Goal: Book appointment/travel/reservation

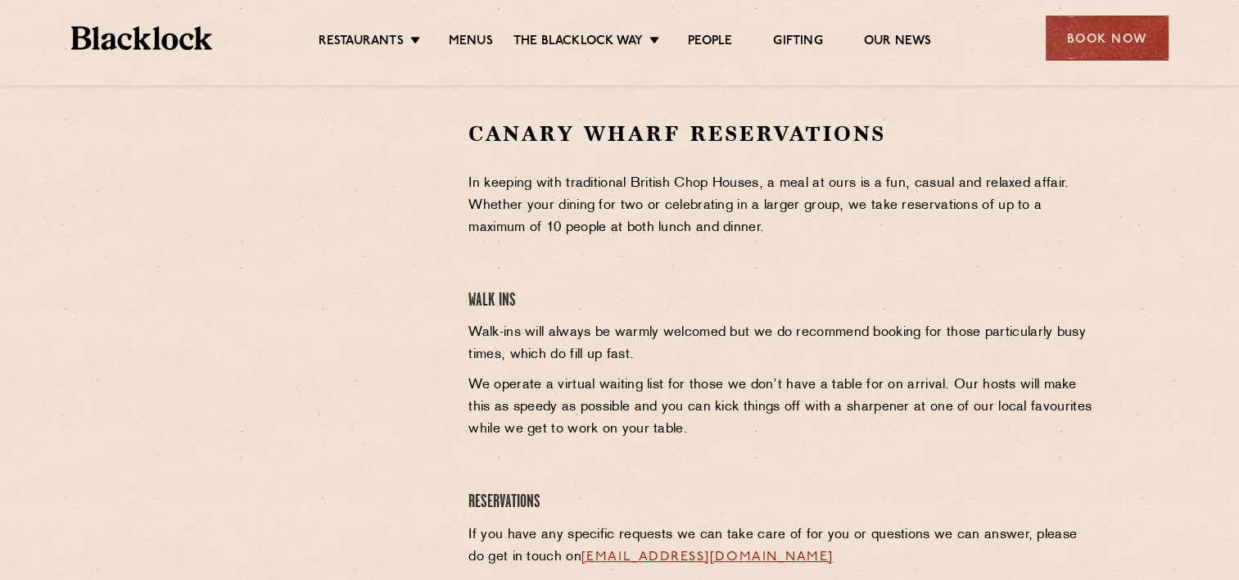
scroll to position [531, 0]
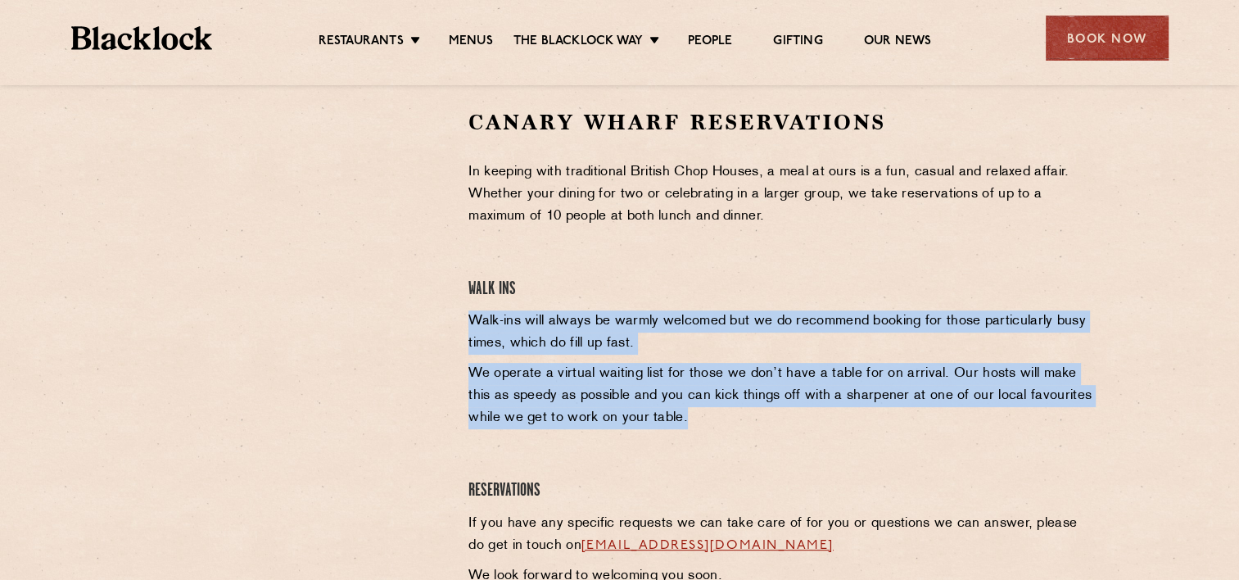
drag, startPoint x: 458, startPoint y: 321, endPoint x: 656, endPoint y: 421, distance: 221.2
click at [656, 421] on div "Canary Wharf Reservations In keeping with traditional British Chop Houses, a me…" at bounding box center [782, 351] width 653 height 487
copy div "Walk-ins will always be warmly welcomed but we do recommend booking for those p…"
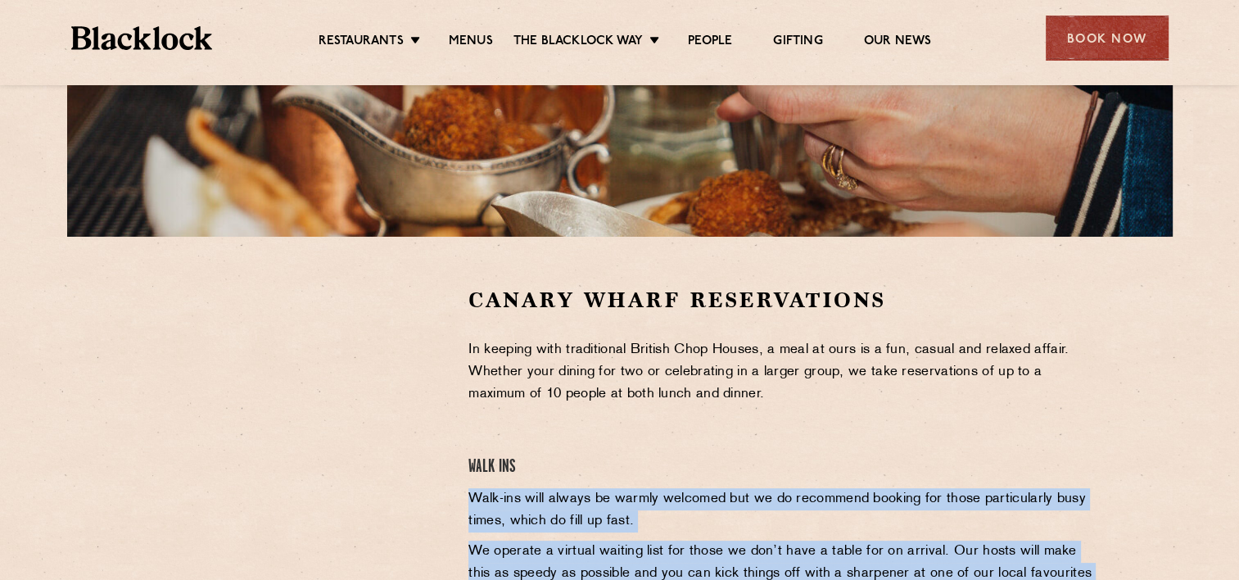
scroll to position [354, 0]
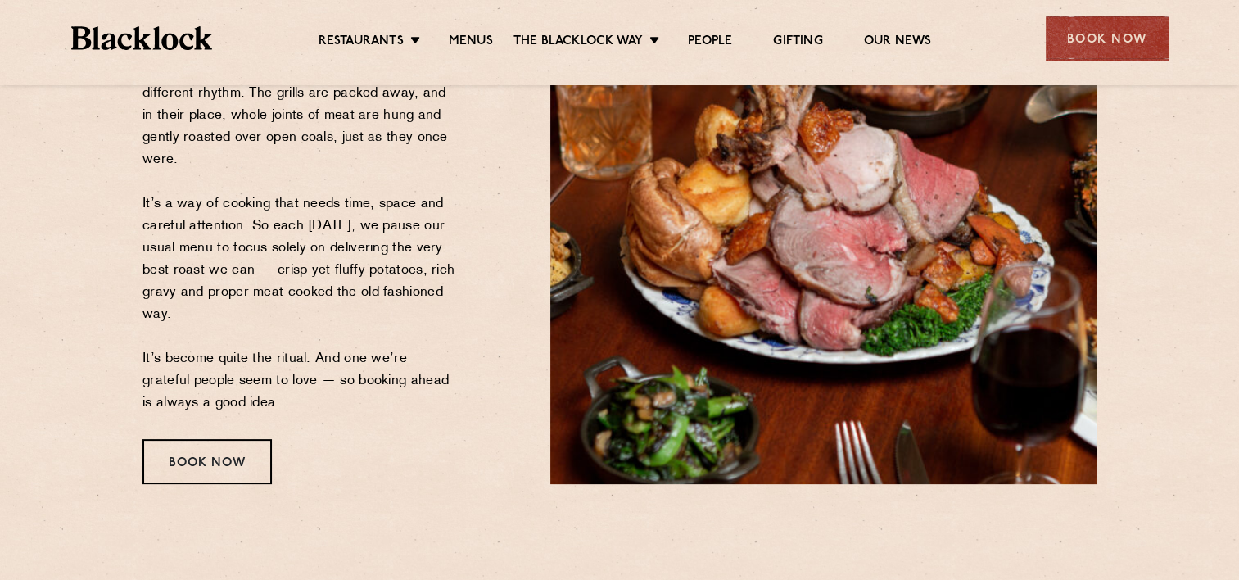
scroll to position [510, 0]
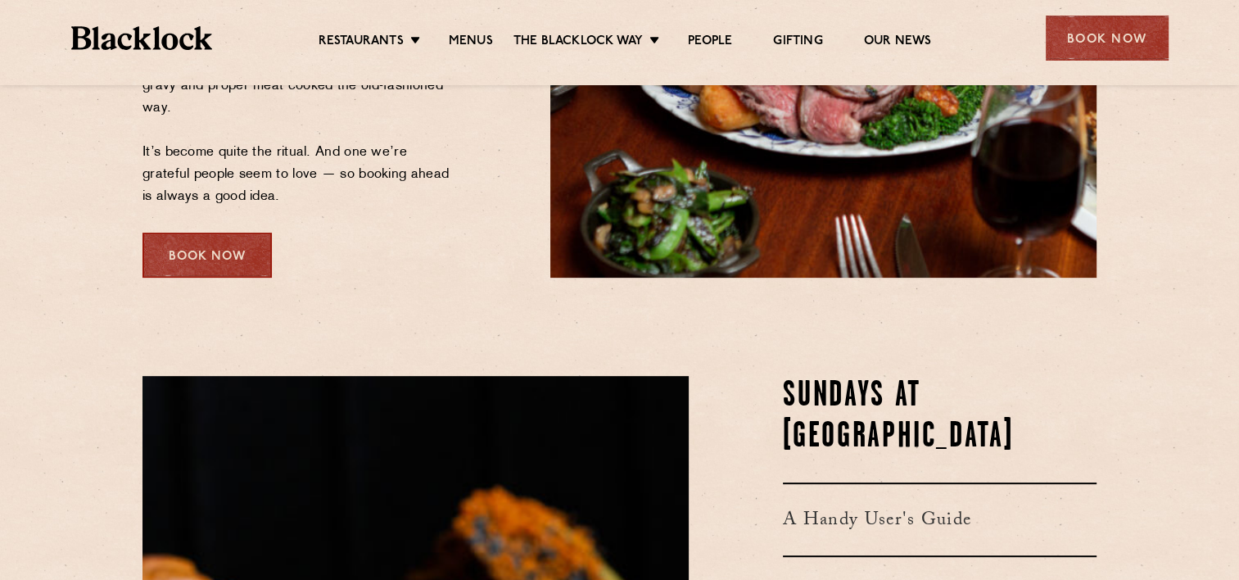
click at [222, 242] on div "Book Now" at bounding box center [206, 255] width 129 height 45
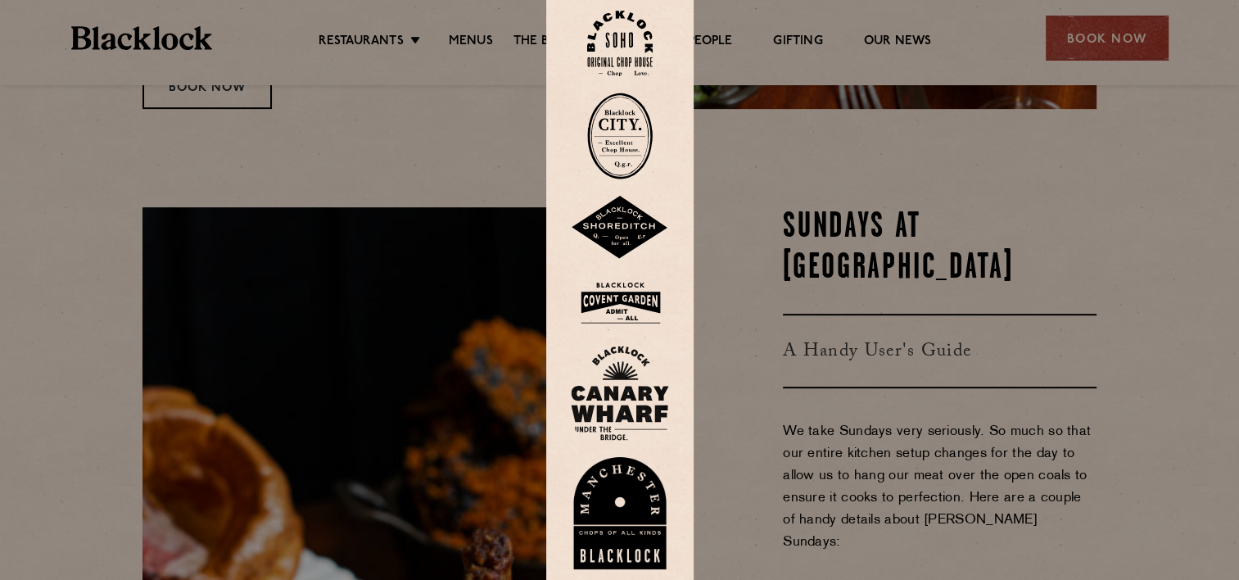
scroll to position [680, 0]
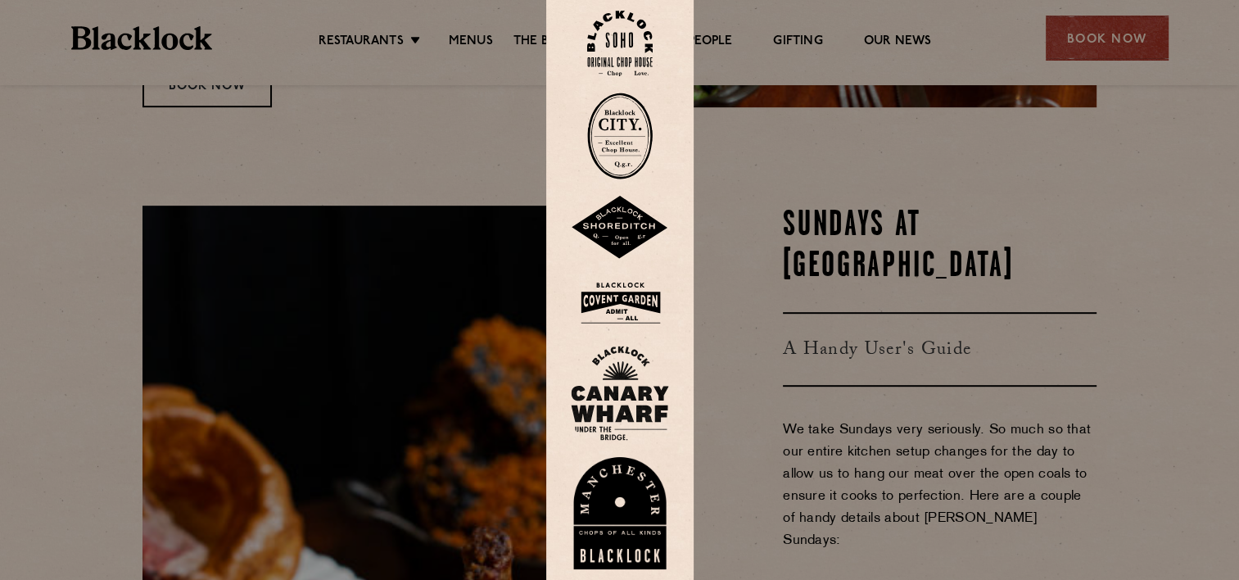
click at [271, 181] on div at bounding box center [619, 290] width 1239 height 580
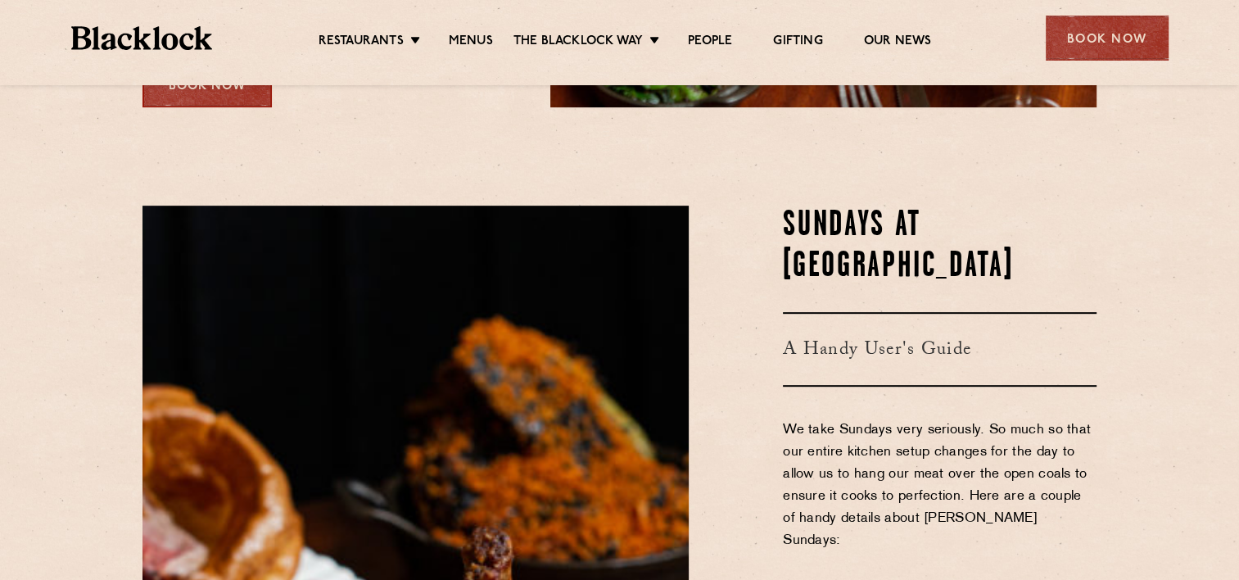
click at [195, 93] on div "Book Now" at bounding box center [206, 84] width 129 height 45
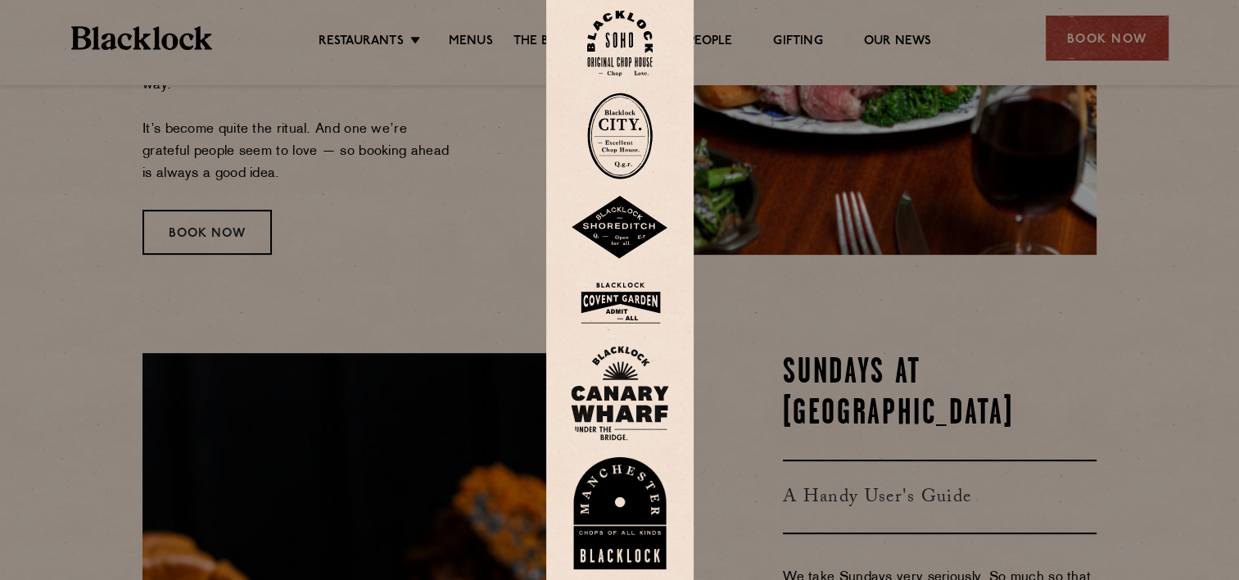
scroll to position [531, 0]
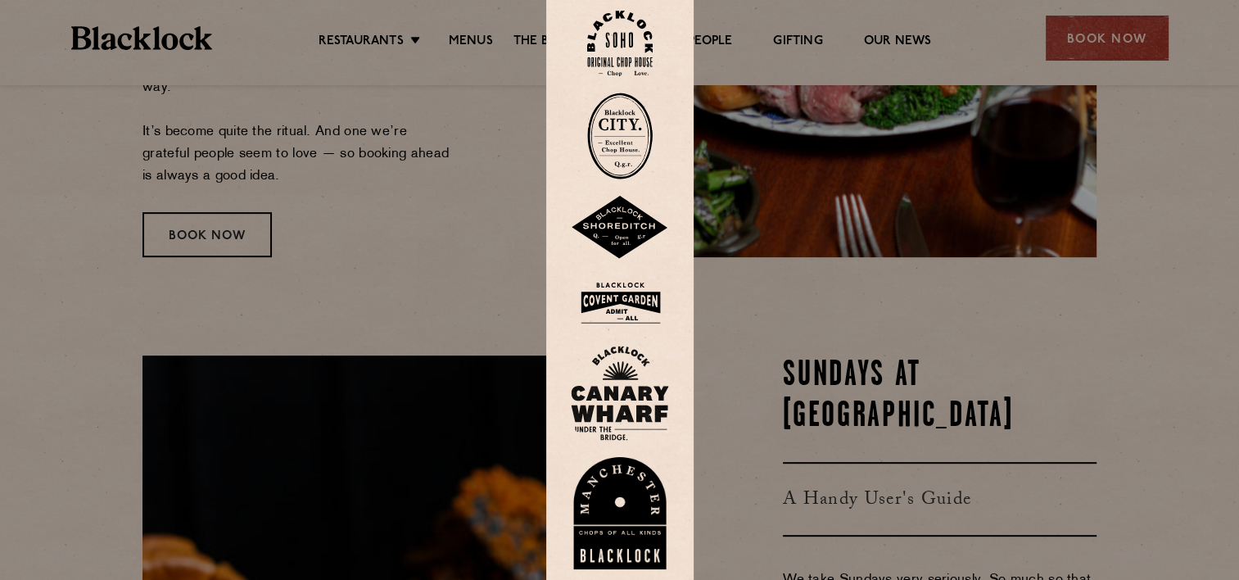
click at [249, 289] on div at bounding box center [619, 290] width 1239 height 580
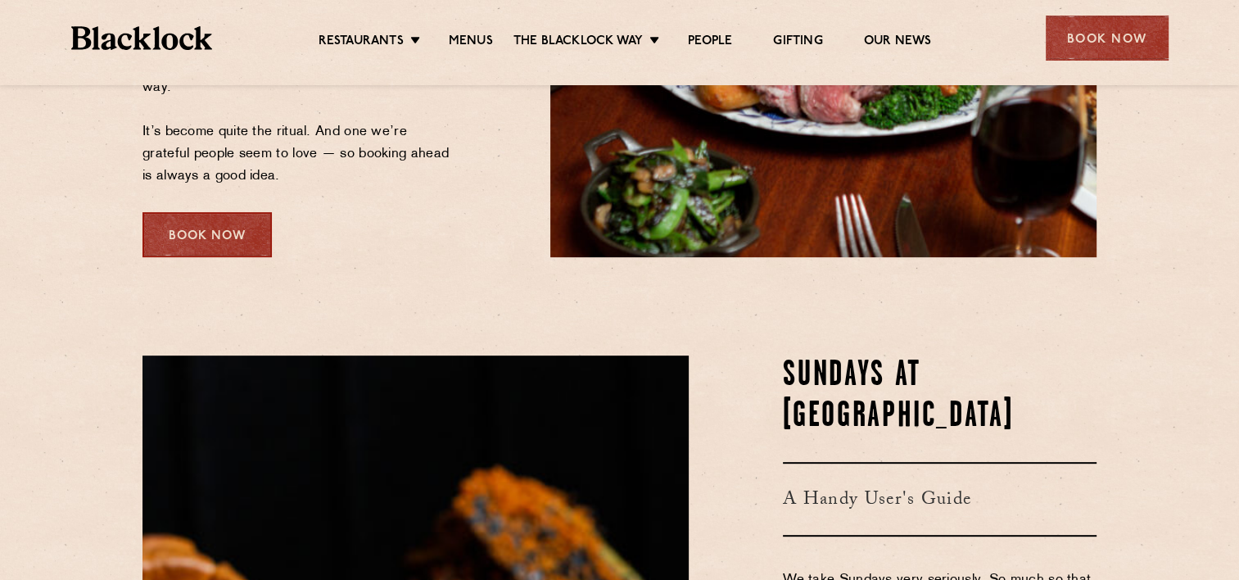
click at [246, 246] on div "Book Now" at bounding box center [206, 234] width 129 height 45
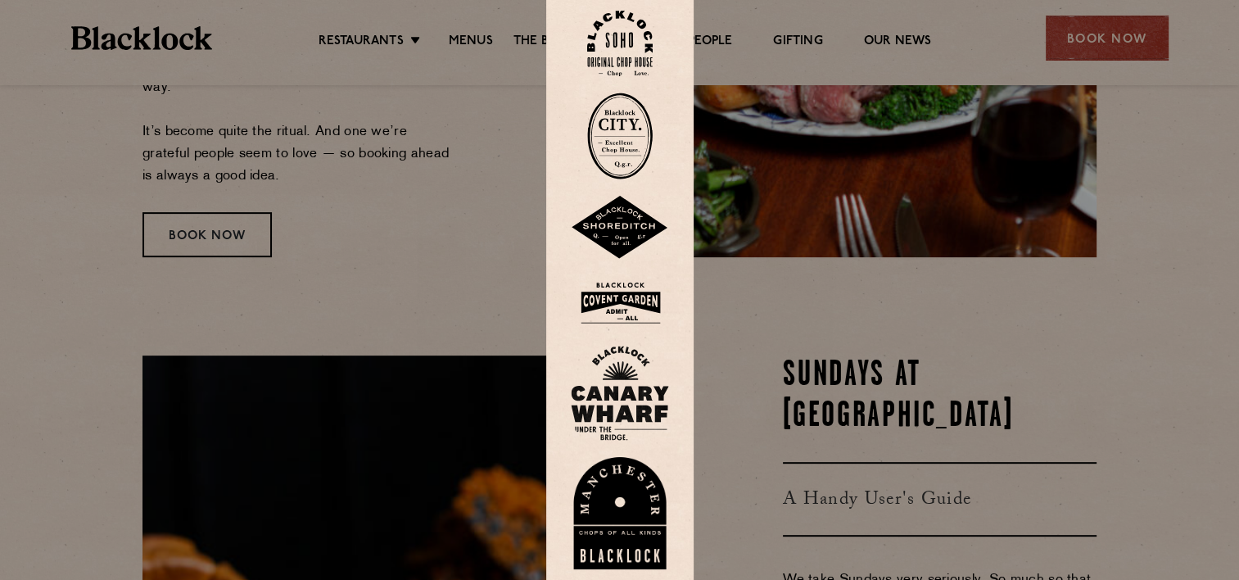
click at [623, 377] on img at bounding box center [620, 393] width 98 height 95
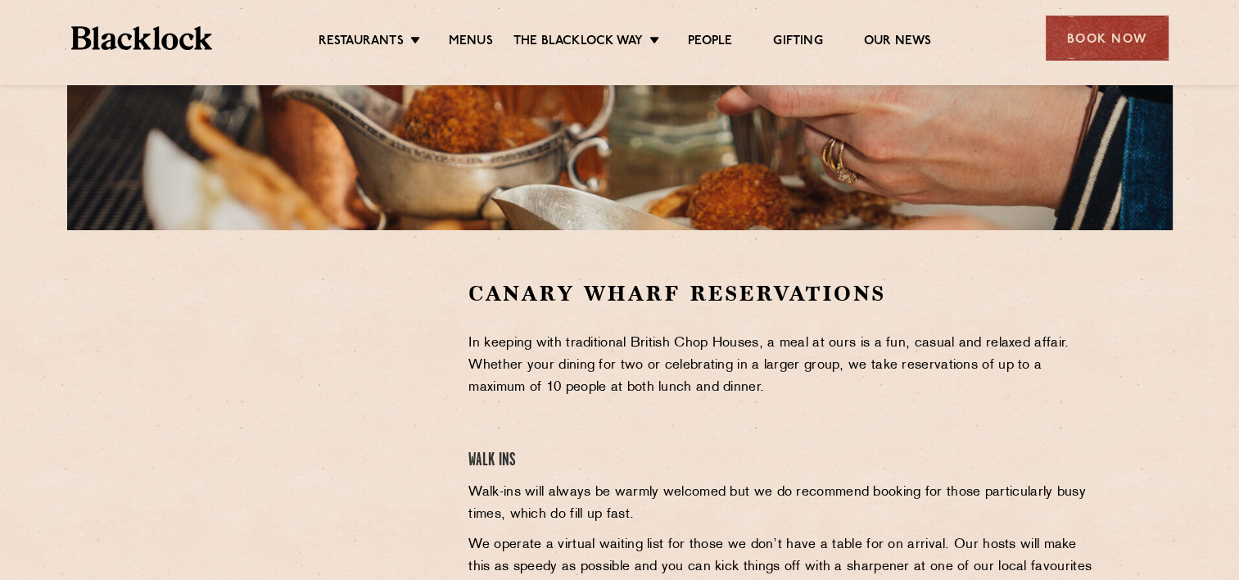
scroll to position [360, 0]
